Goal: Task Accomplishment & Management: Use online tool/utility

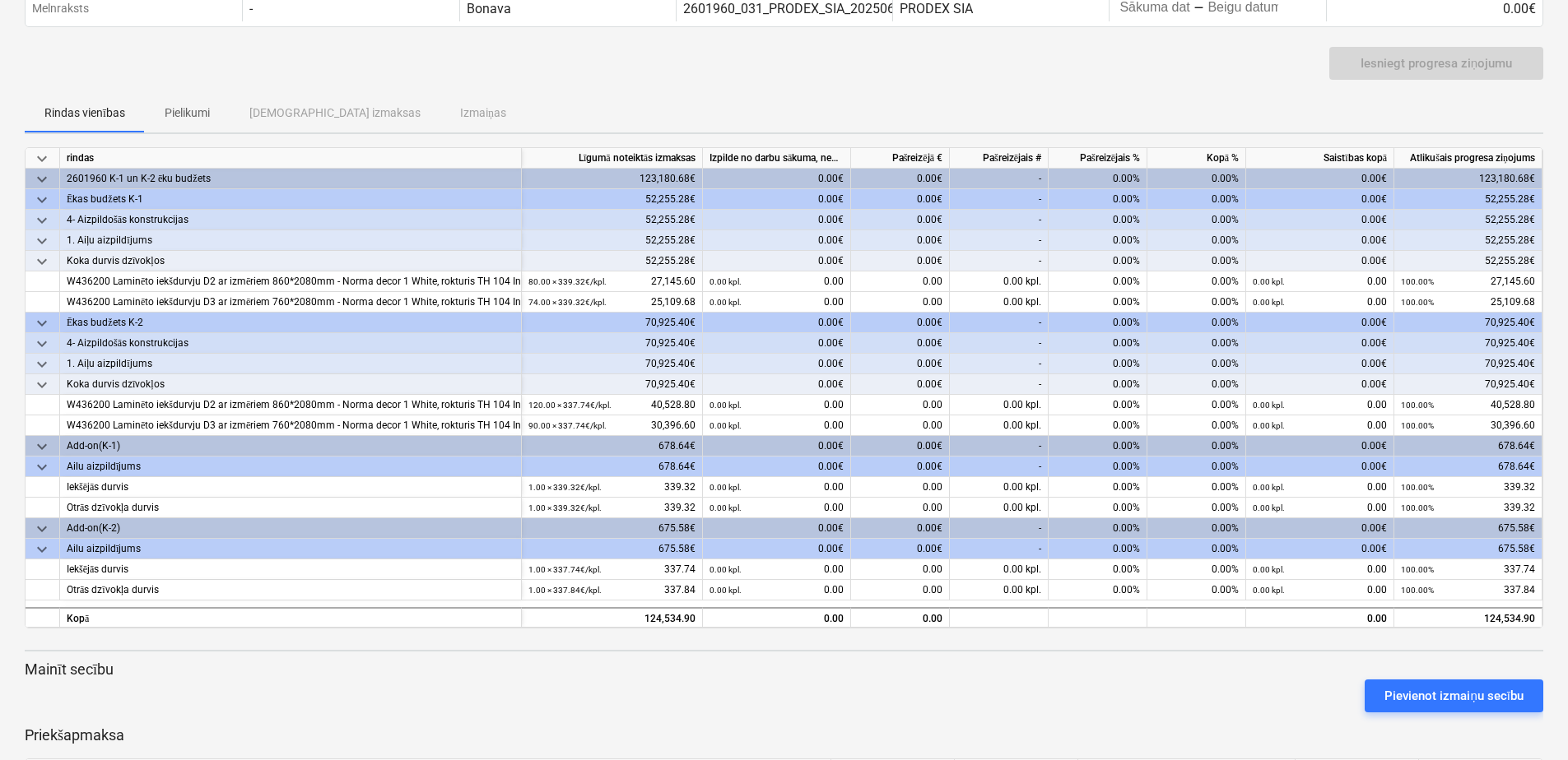
scroll to position [156, 0]
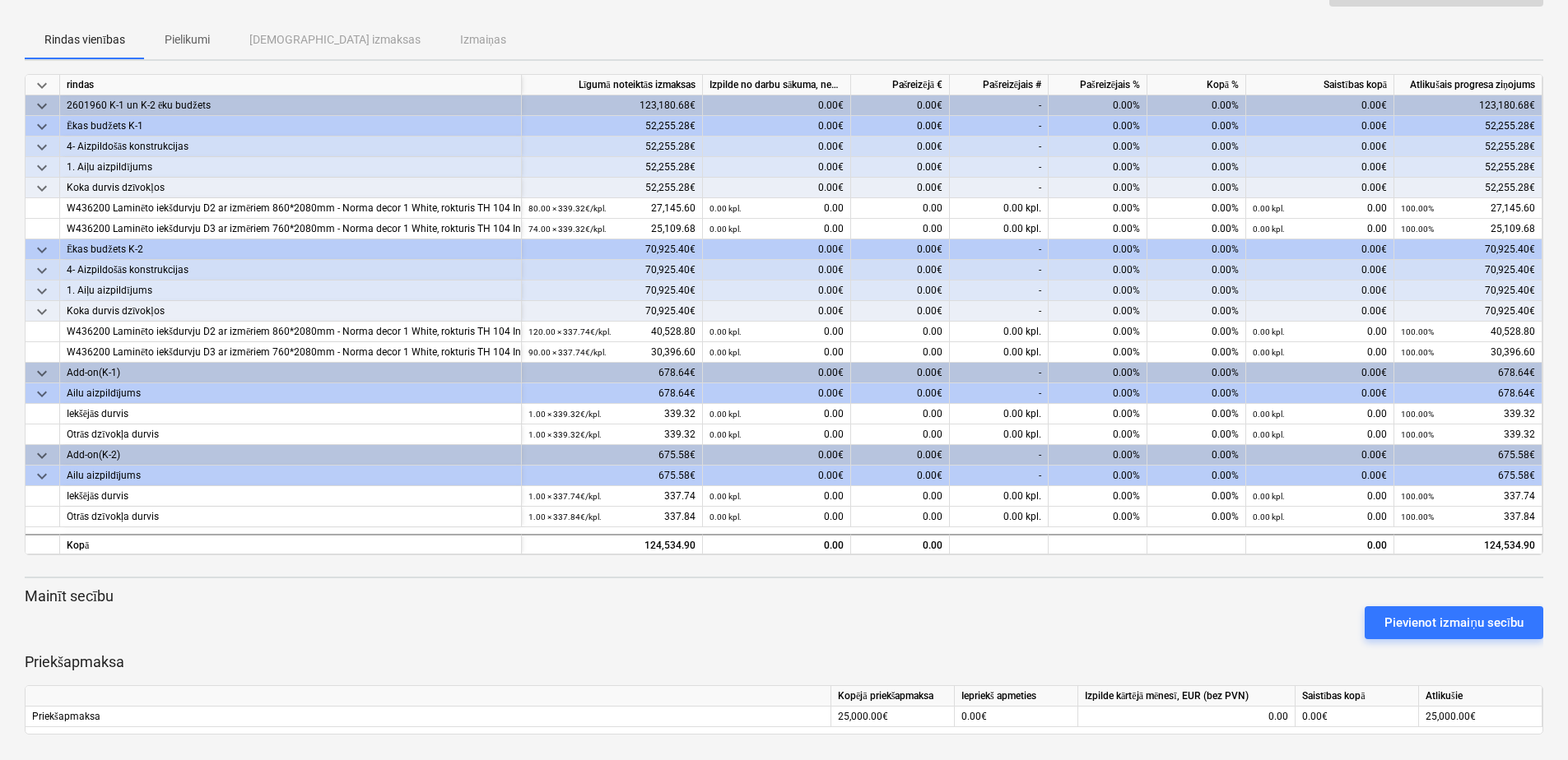
click at [1122, 184] on div "0.00%" at bounding box center [1098, 188] width 99 height 21
drag, startPoint x: 1131, startPoint y: 186, endPoint x: 1111, endPoint y: 184, distance: 20.1
click at [1111, 184] on div "0.00%" at bounding box center [1098, 188] width 99 height 21
drag, startPoint x: 1111, startPoint y: 184, endPoint x: 1098, endPoint y: 191, distance: 14.8
click at [1098, 191] on div "0.00%" at bounding box center [1098, 188] width 99 height 21
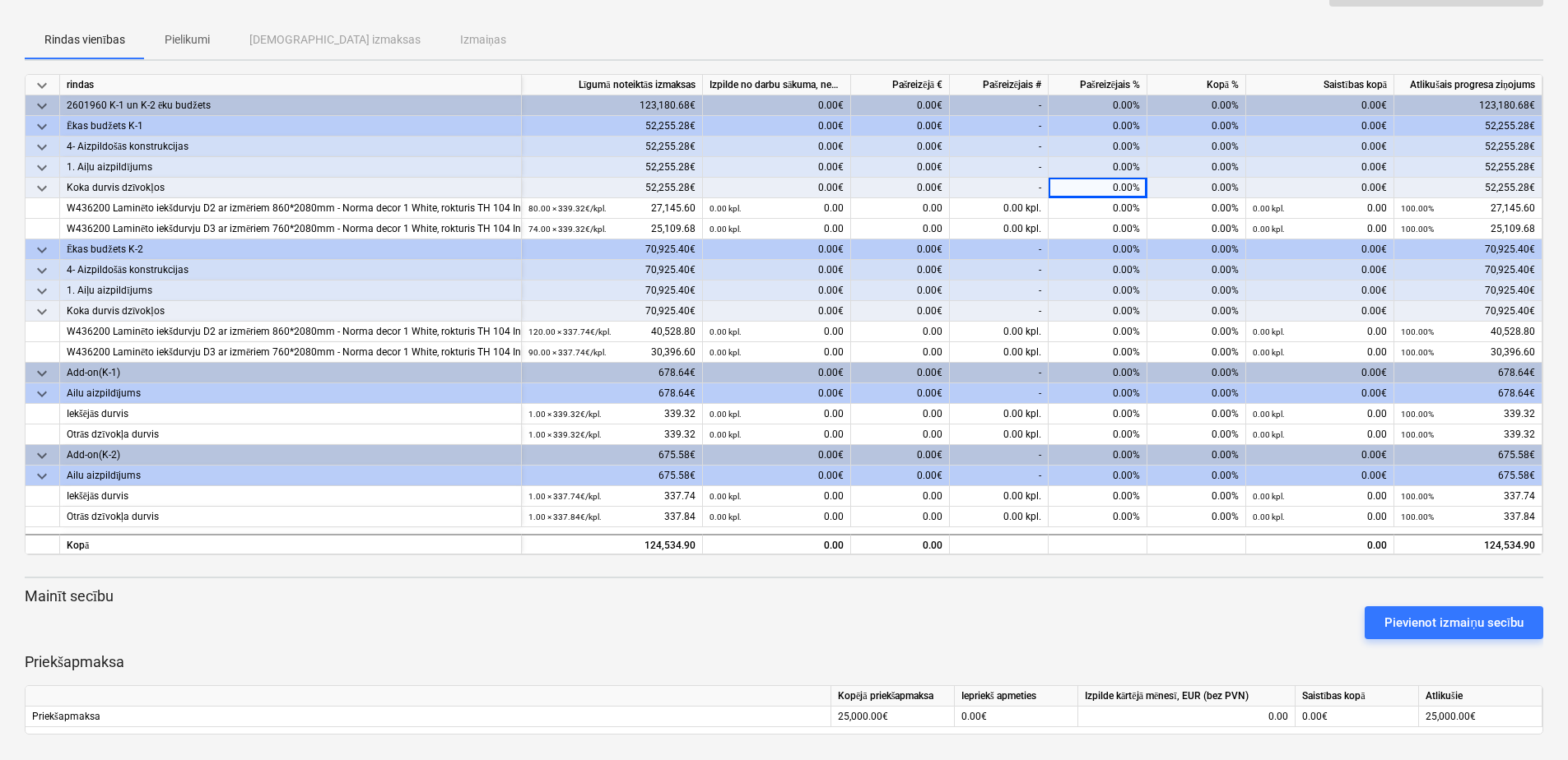
click at [1109, 186] on div "0.00%" at bounding box center [1098, 188] width 99 height 21
click at [703, 614] on div "Pievienot izmaiņu secību" at bounding box center [783, 622] width 1531 height 46
click at [1117, 162] on div "0.00%" at bounding box center [1098, 167] width 99 height 21
click at [1111, 183] on div "0.00%" at bounding box center [1098, 188] width 99 height 21
click at [1111, 187] on div "0.00%" at bounding box center [1098, 188] width 99 height 21
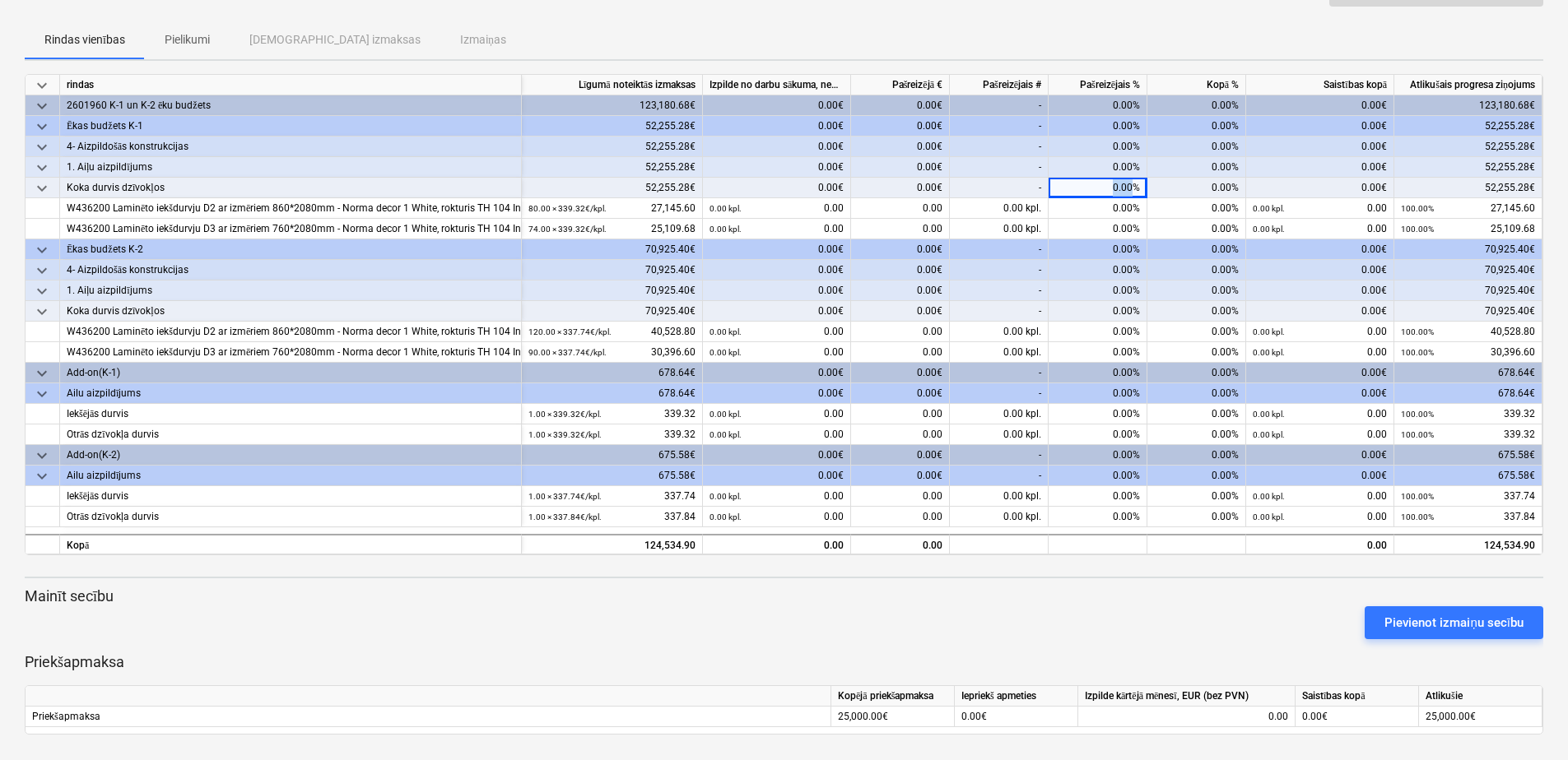
click at [1111, 187] on div "0.00%" at bounding box center [1098, 188] width 99 height 21
click at [762, 599] on div "Pievienot izmaiņu secību" at bounding box center [783, 622] width 1531 height 46
